Goal: Information Seeking & Learning: Learn about a topic

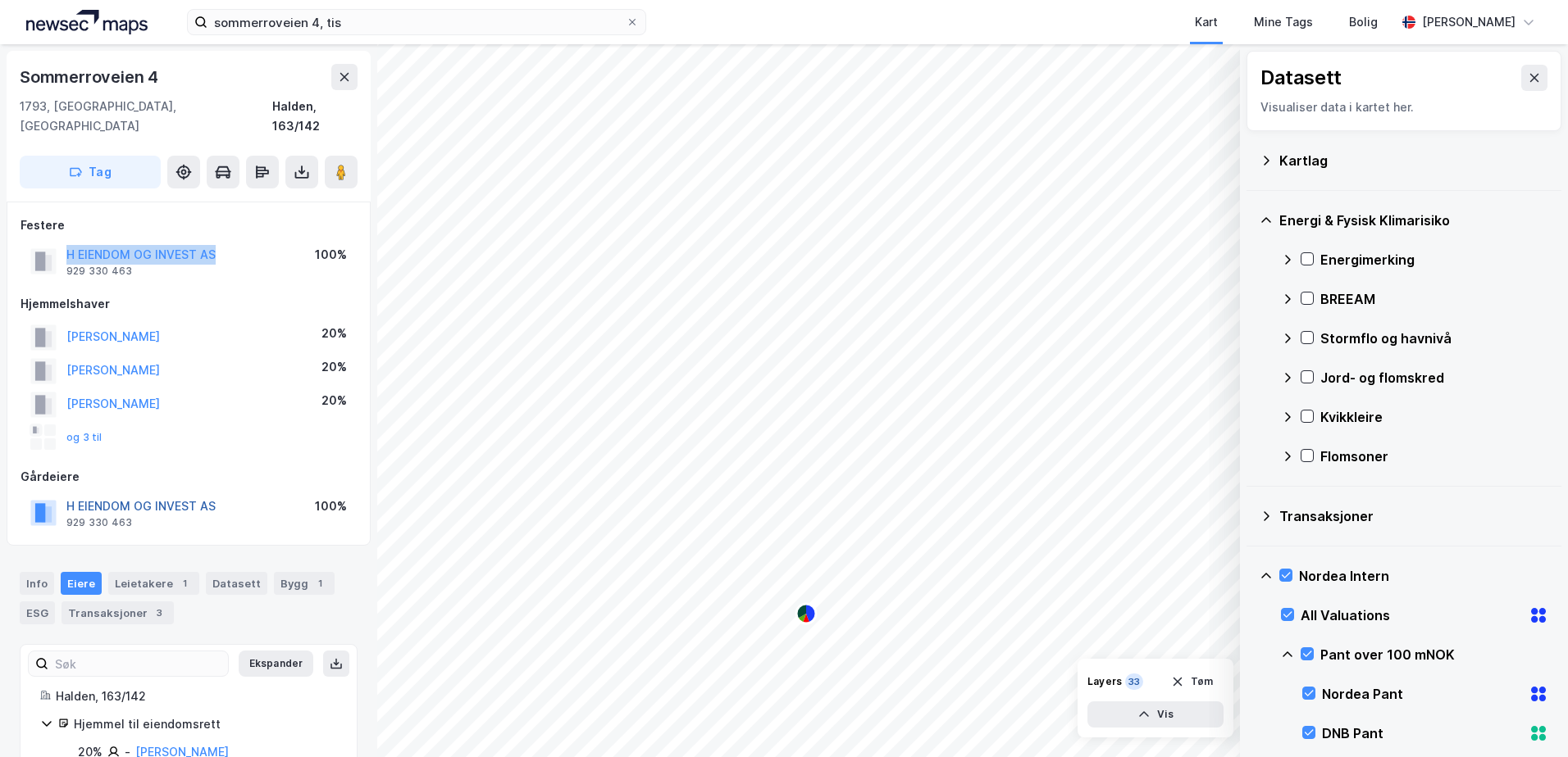
scroll to position [246, 0]
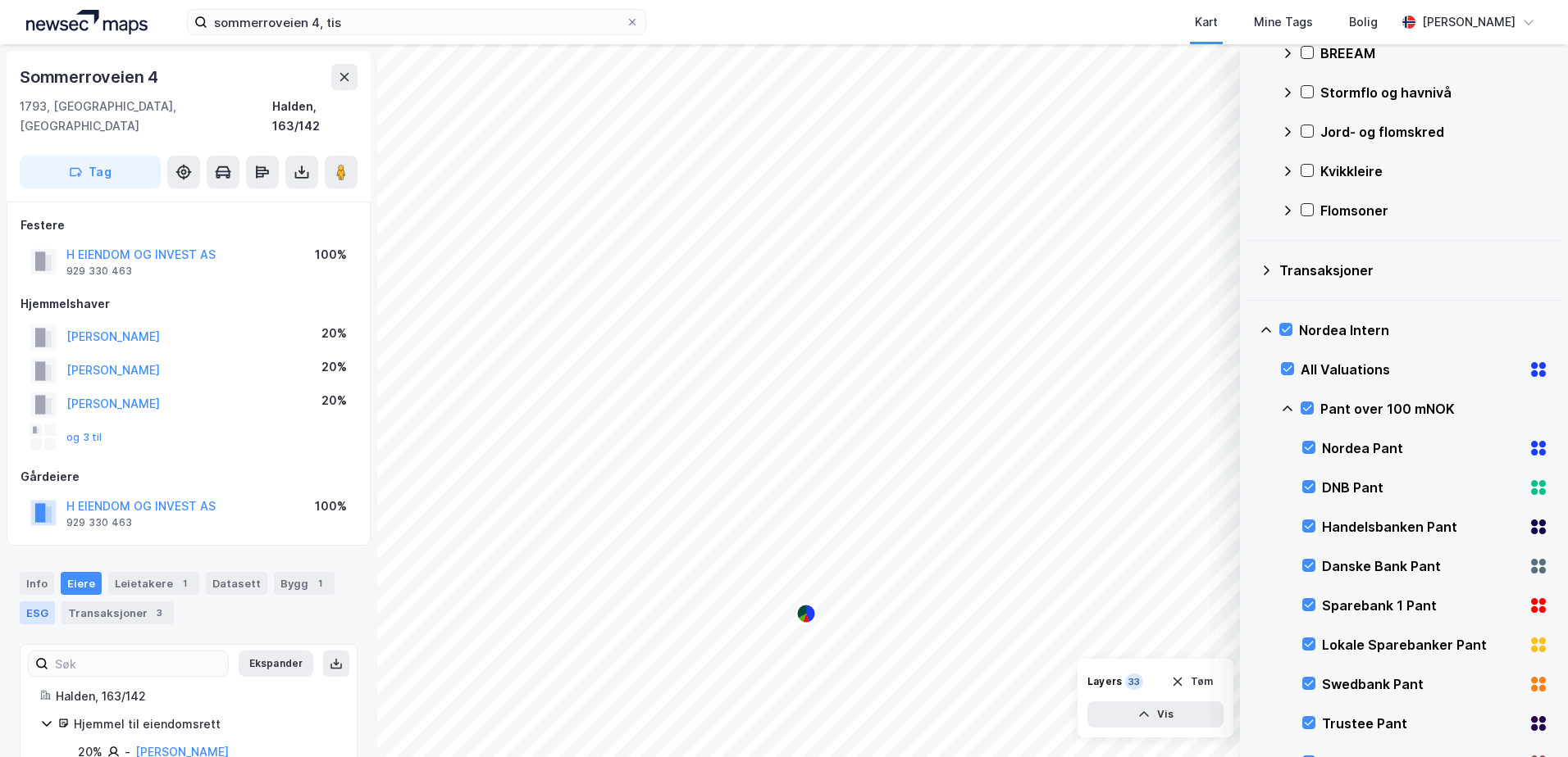
click at [33, 602] on div "ESG" at bounding box center [37, 613] width 35 height 23
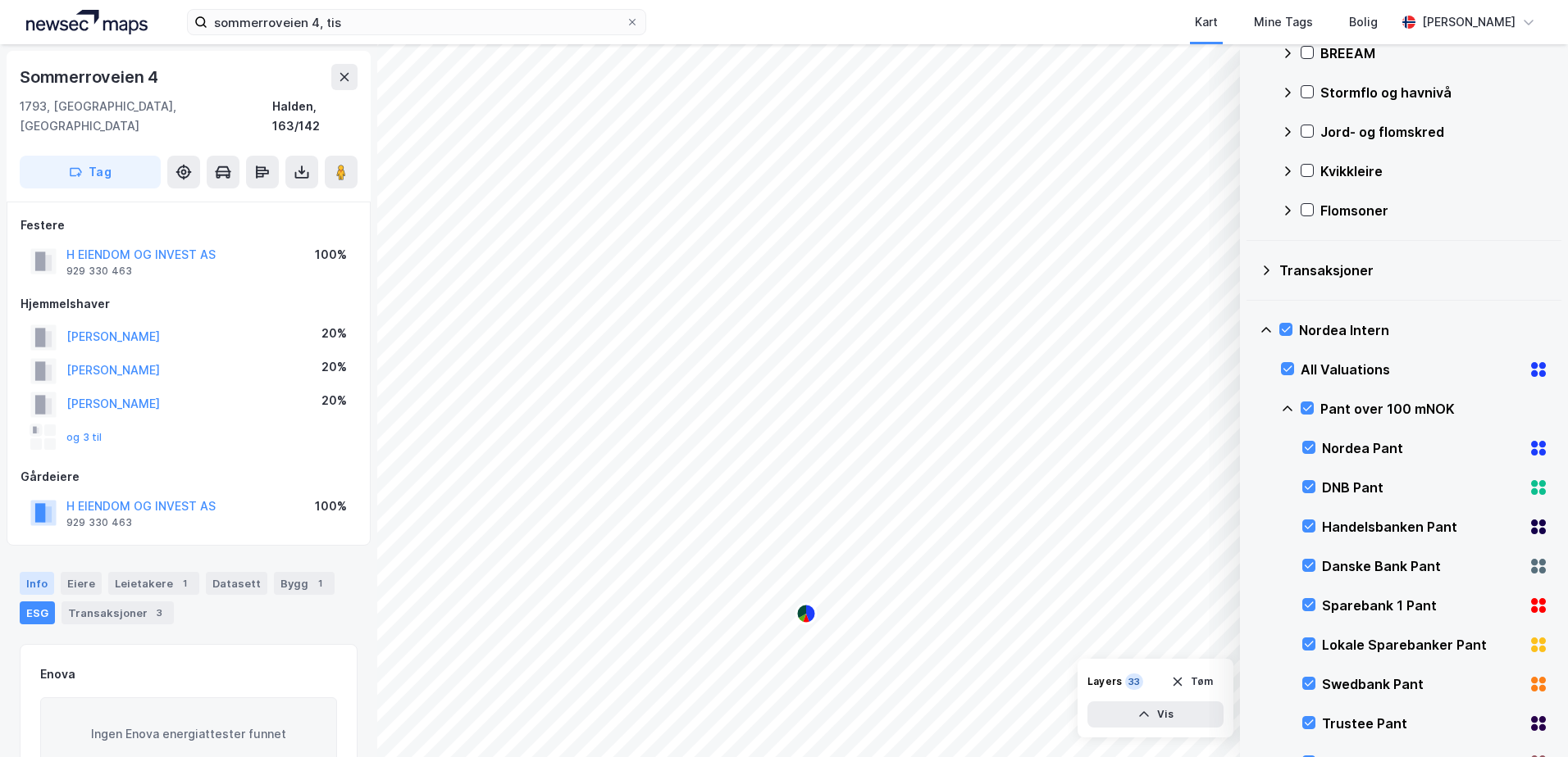
click at [36, 572] on div "Info" at bounding box center [36, 583] width 35 height 23
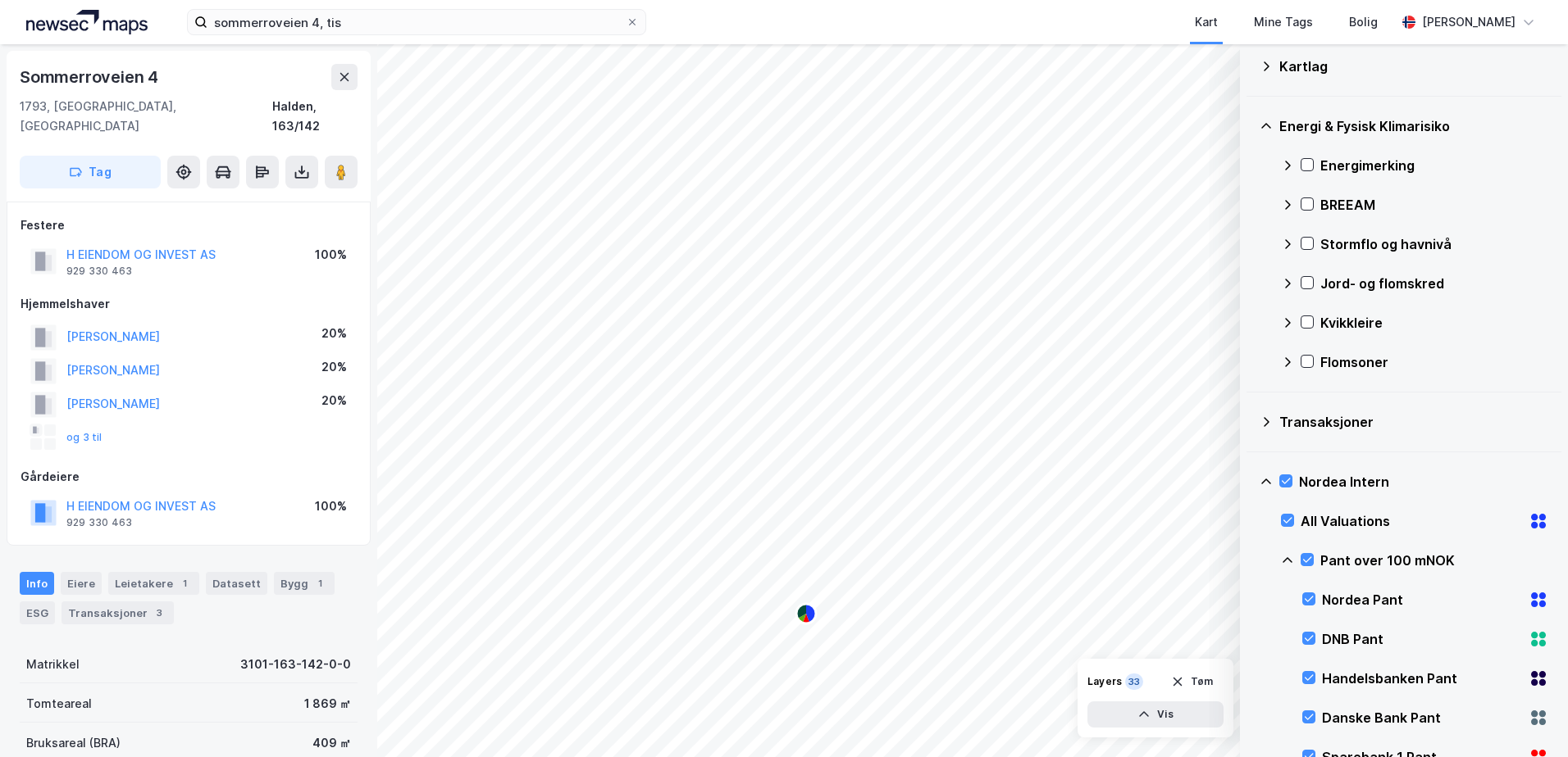
scroll to position [92, 0]
click at [1286, 481] on icon at bounding box center [1286, 483] width 12 height 12
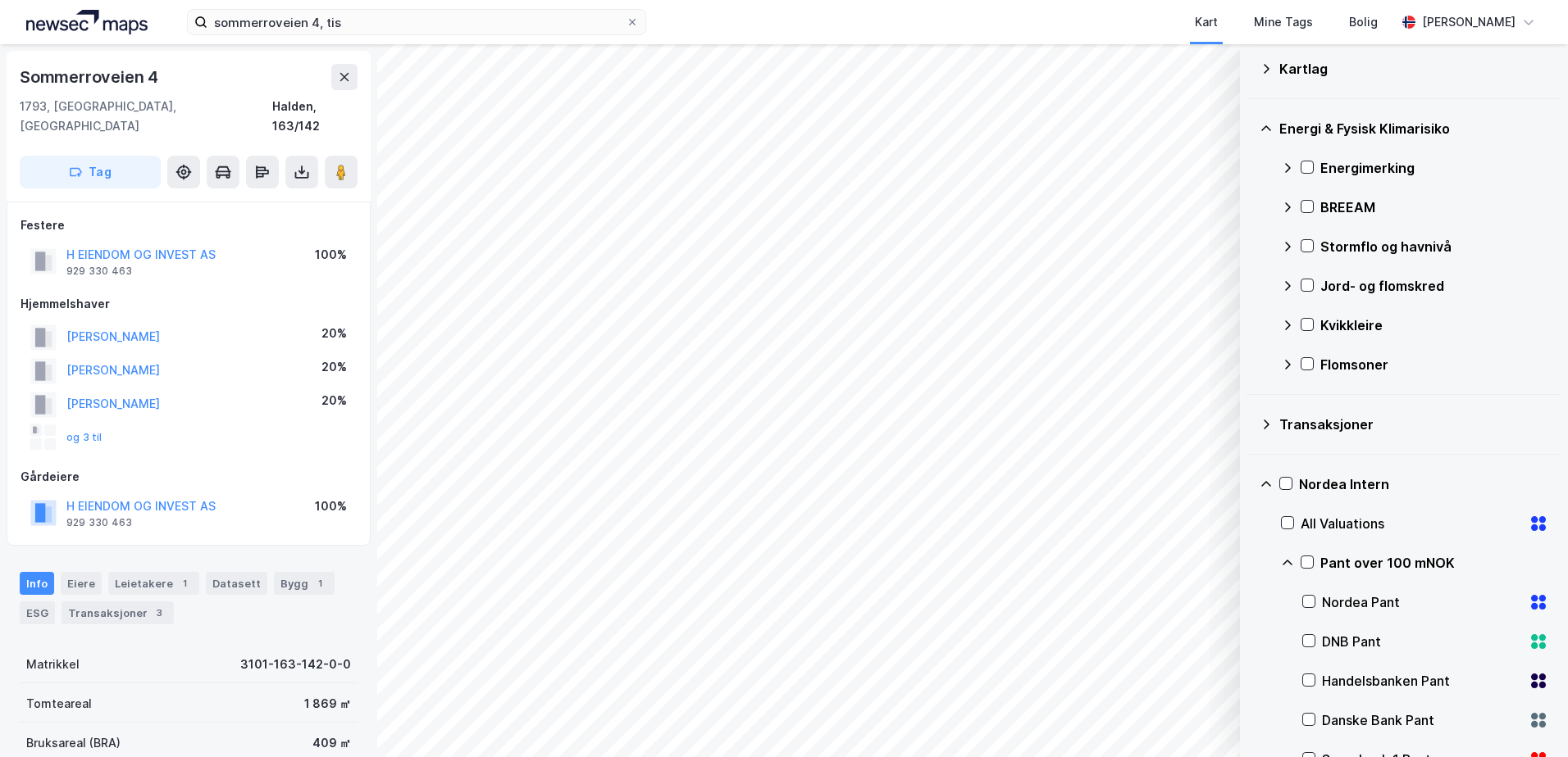
click at [1266, 71] on icon at bounding box center [1266, 68] width 13 height 13
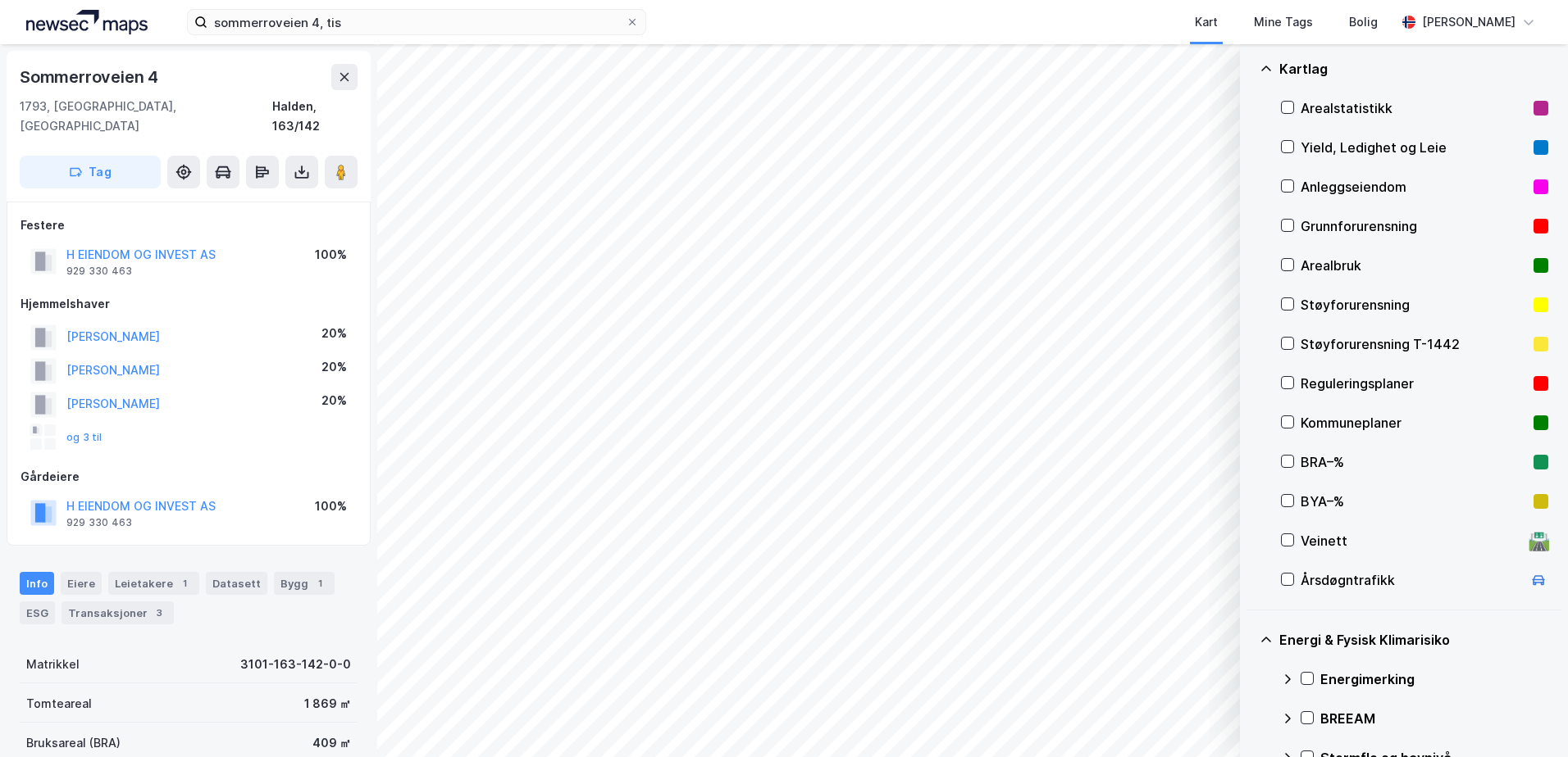
click at [1322, 223] on div "Grunnforurensning" at bounding box center [1414, 226] width 226 height 20
click at [1322, 222] on div "Grunnforurensning" at bounding box center [1414, 226] width 226 height 20
click at [1266, 65] on icon at bounding box center [1266, 68] width 13 height 13
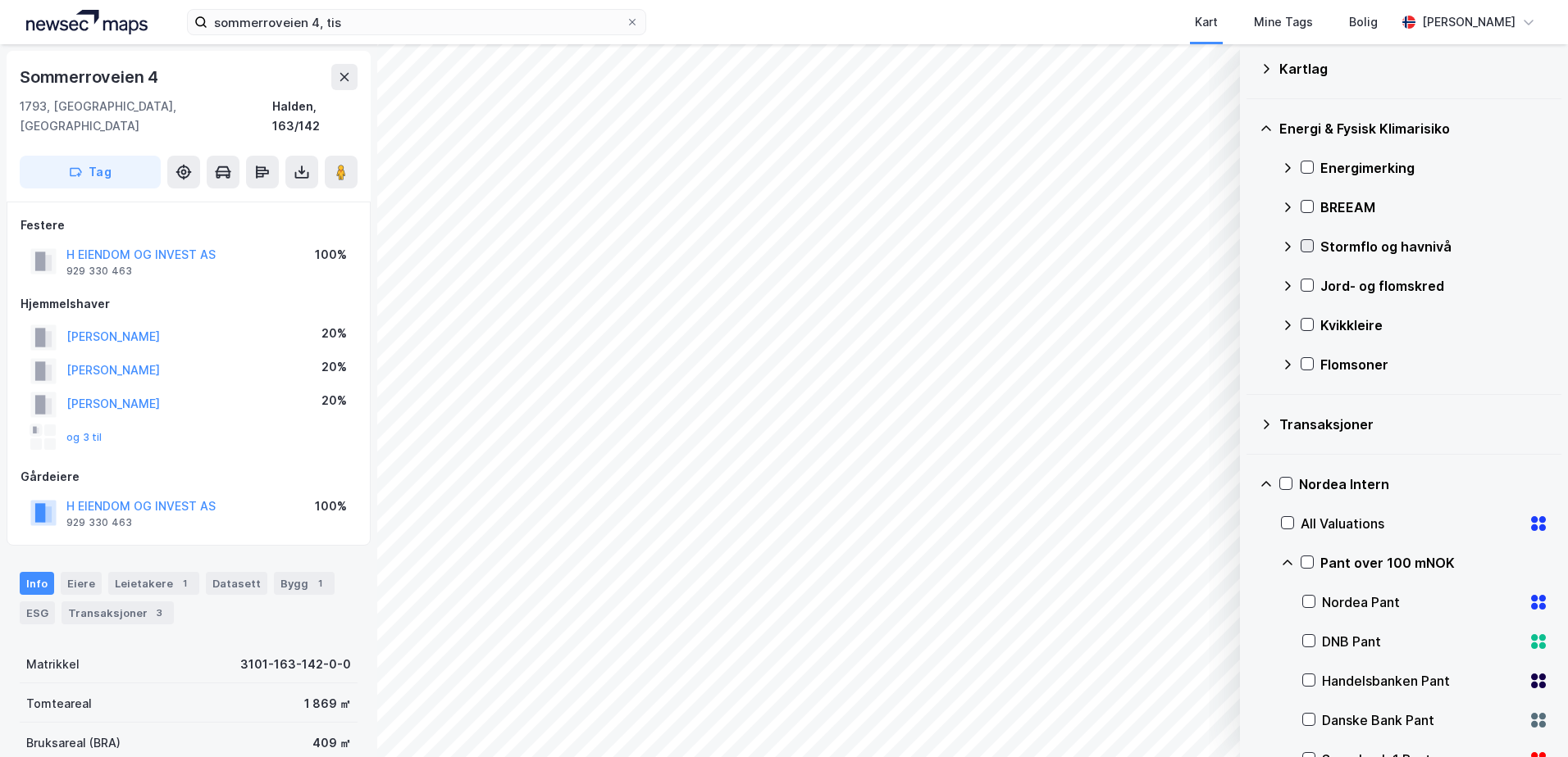
click at [1305, 248] on icon at bounding box center [1307, 246] width 12 height 12
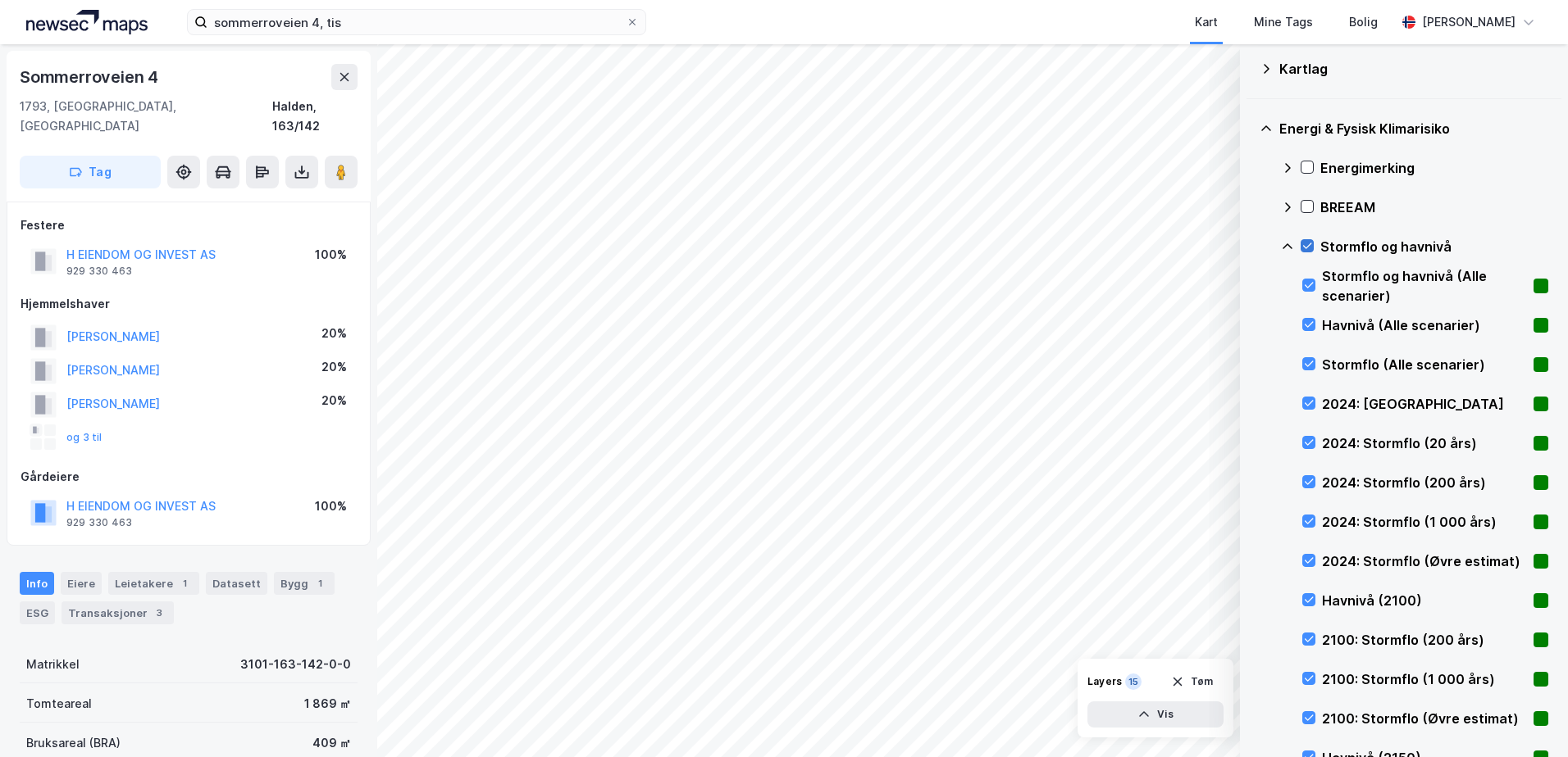
click at [1305, 250] on icon at bounding box center [1307, 246] width 12 height 12
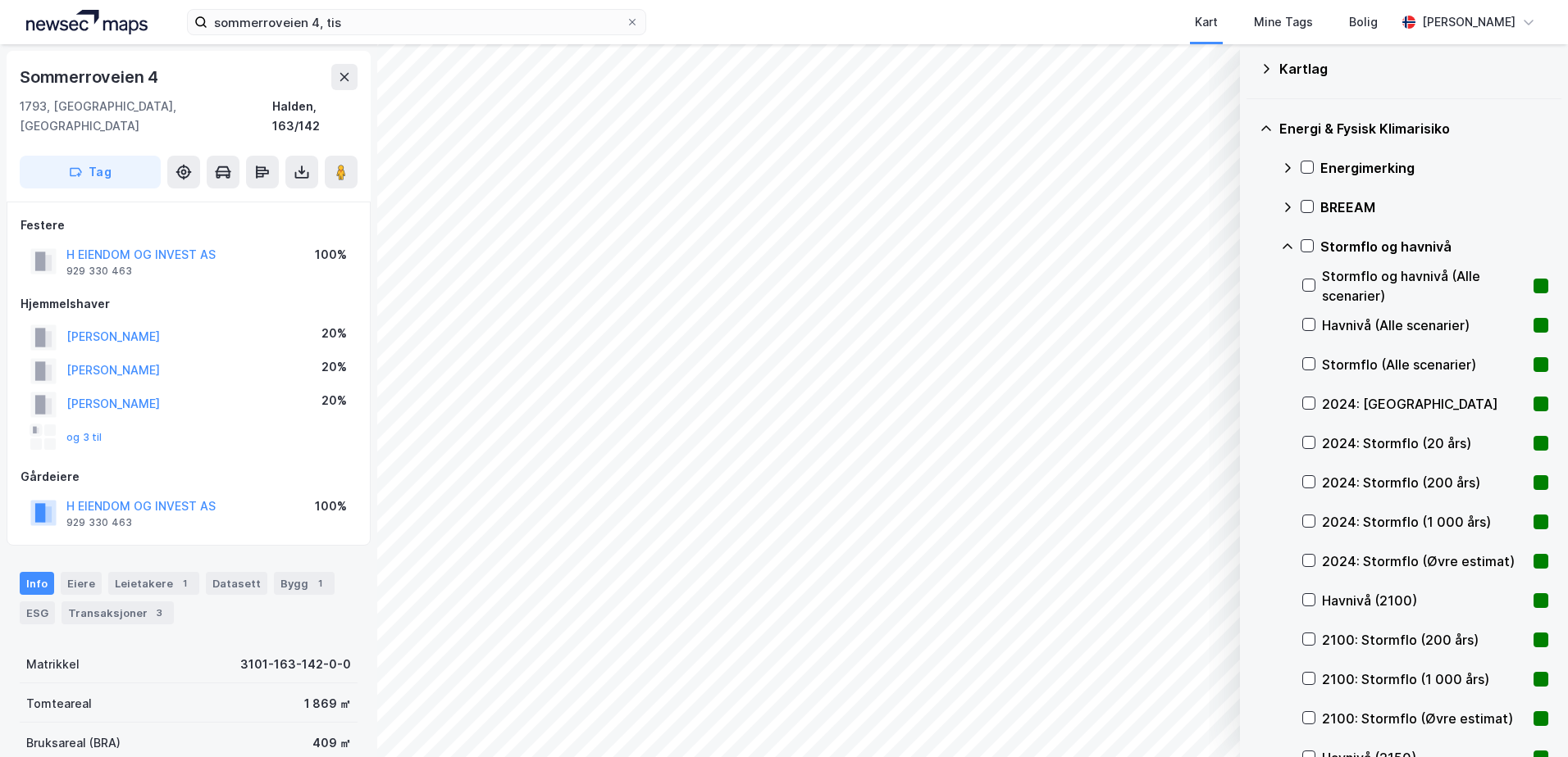
drag, startPoint x: 1288, startPoint y: 242, endPoint x: 1305, endPoint y: 267, distance: 30.2
click at [1288, 241] on icon at bounding box center [1287, 246] width 13 height 13
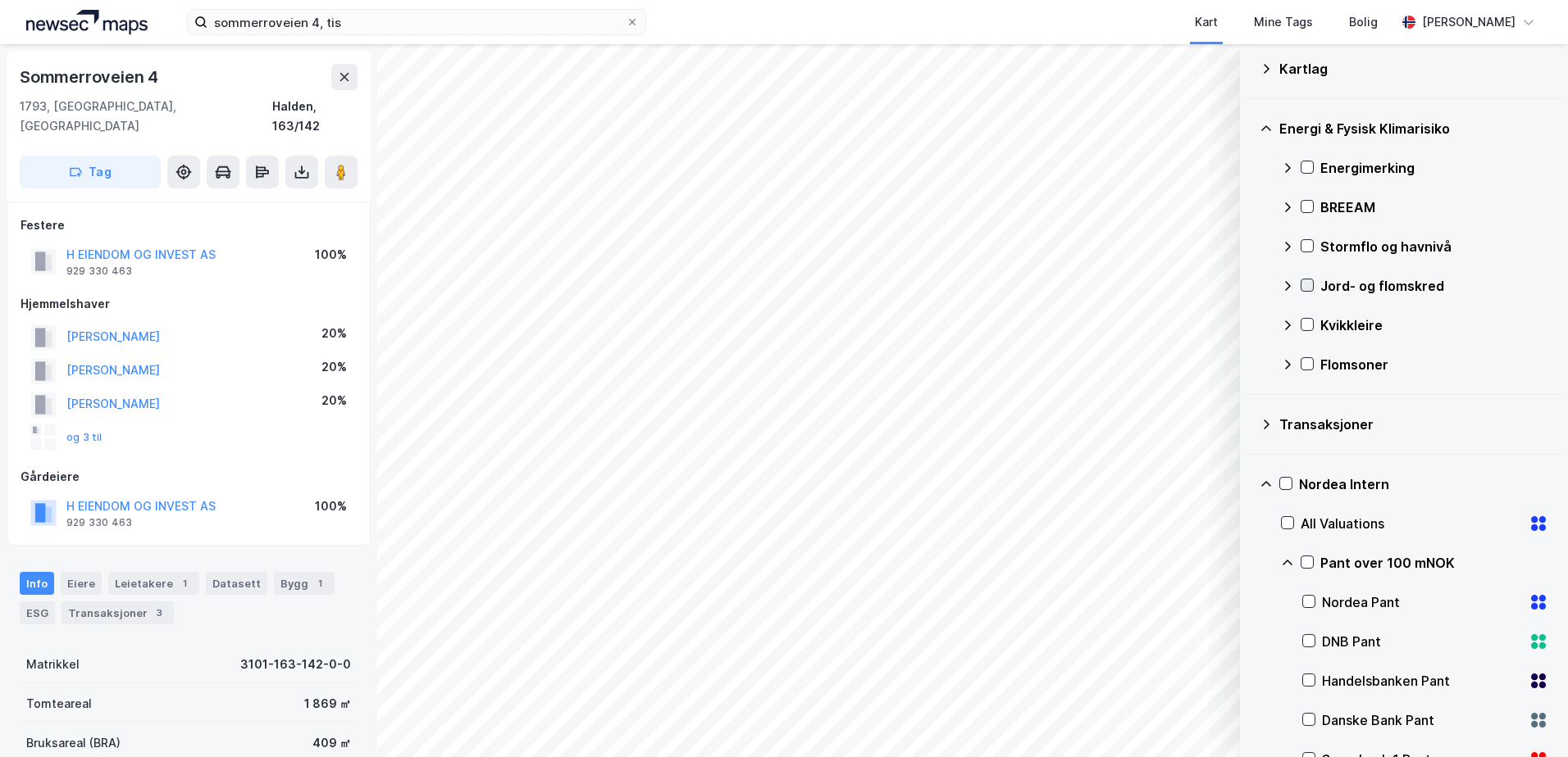
click at [1310, 279] on icon at bounding box center [1307, 285] width 12 height 12
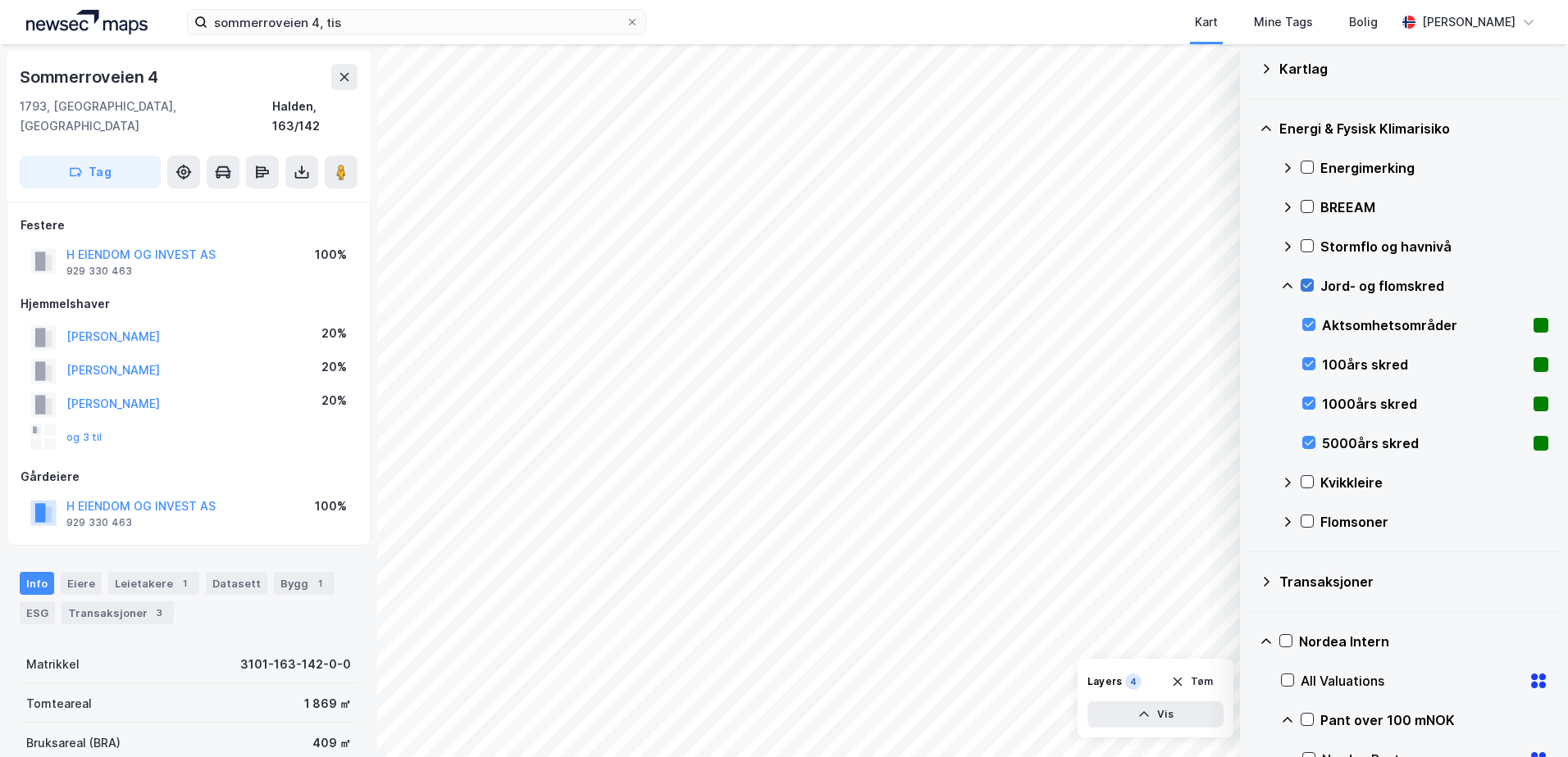
click at [1307, 285] on icon at bounding box center [1307, 285] width 12 height 12
click at [1286, 285] on icon at bounding box center [1287, 285] width 10 height 5
